Goal: Information Seeking & Learning: Find specific fact

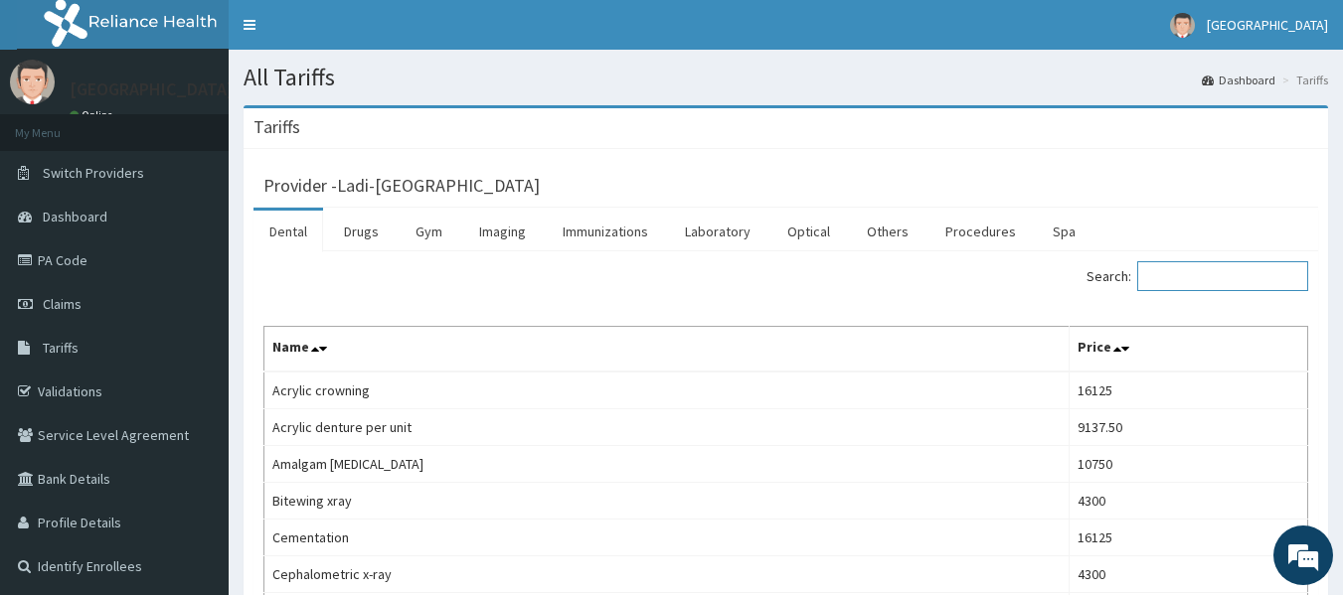
click at [1187, 280] on input "Search:" at bounding box center [1222, 276] width 171 height 30
click at [935, 229] on link "Procedures" at bounding box center [980, 232] width 102 height 42
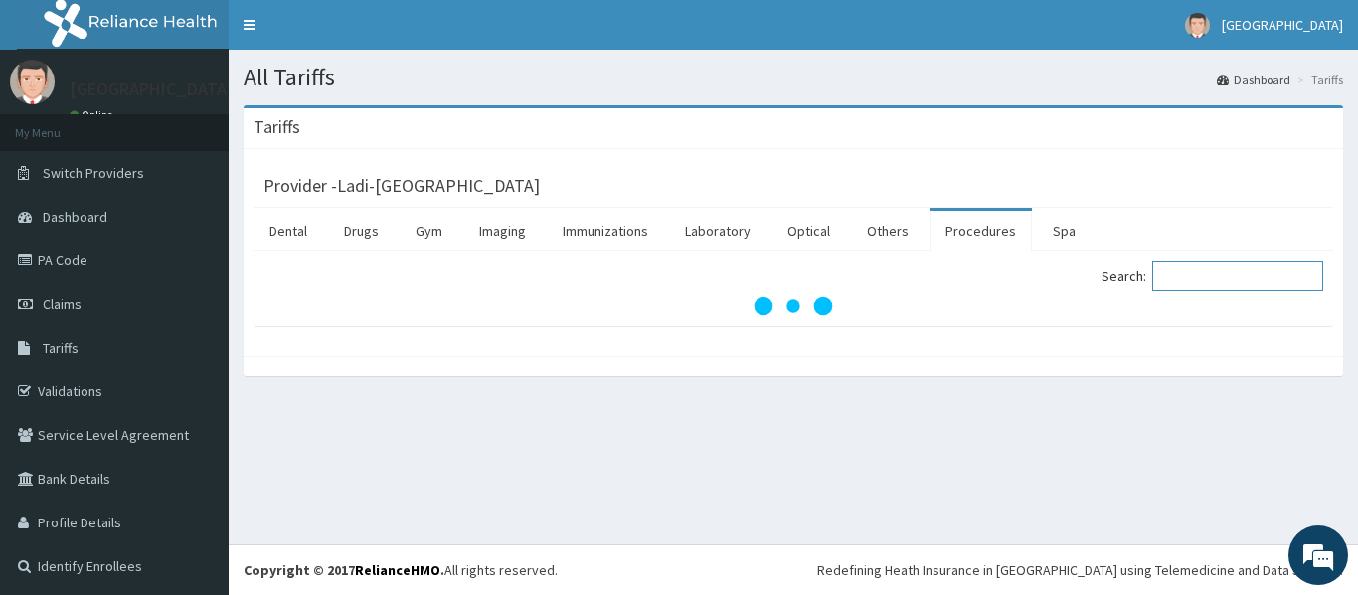
click at [1171, 272] on input "Search:" at bounding box center [1237, 276] width 171 height 30
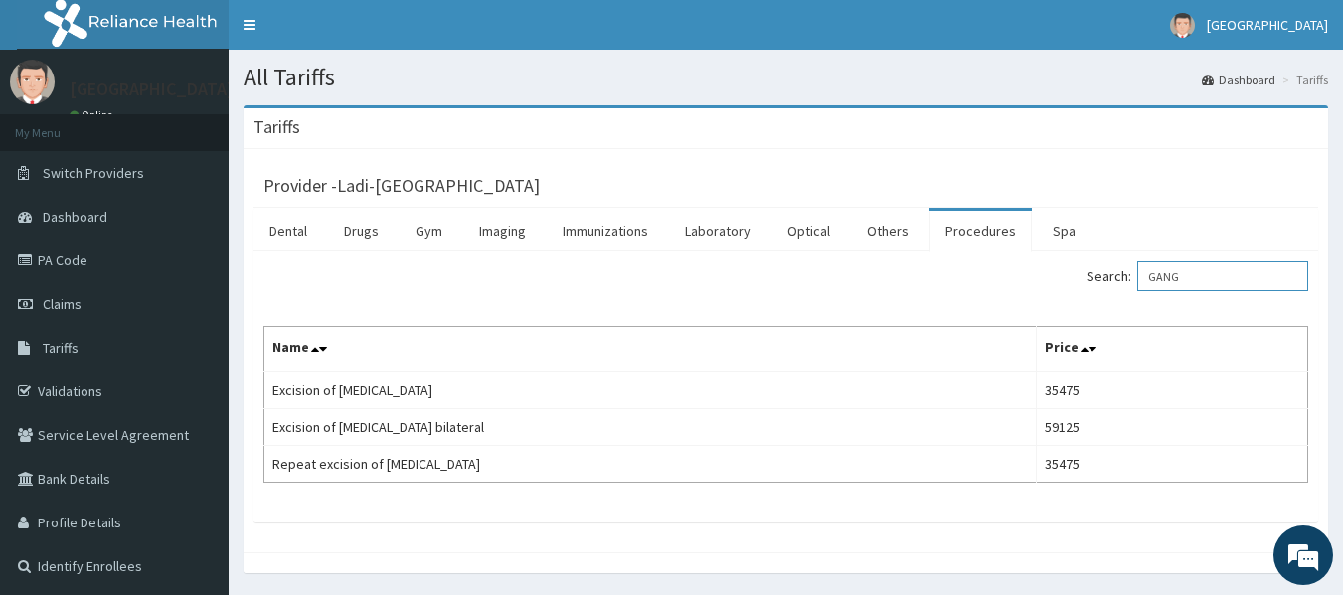
type input "GANG"
